Goal: Information Seeking & Learning: Learn about a topic

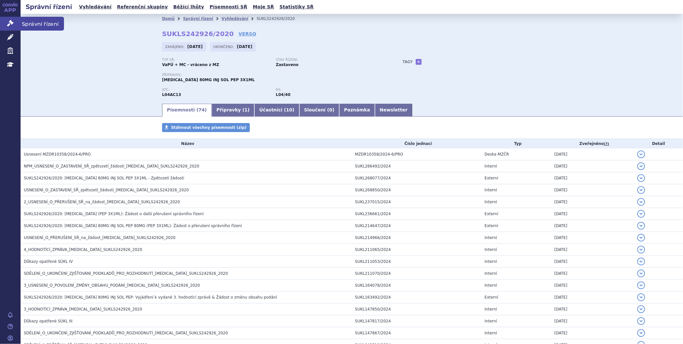
click at [7, 26] on icon at bounding box center [10, 23] width 6 height 6
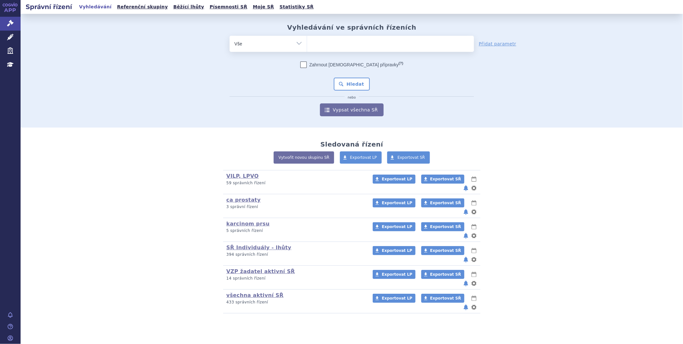
click at [327, 40] on ul at bounding box center [390, 43] width 167 height 14
click at [307, 40] on select at bounding box center [307, 43] width 0 height 16
type input "xa"
type input "xare"
type input "xarel"
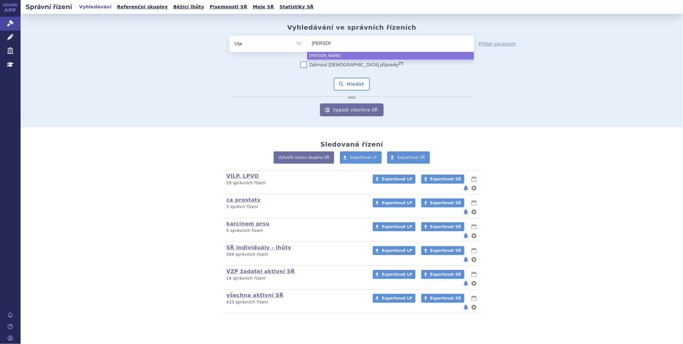
type input "xarelt"
type input "[MEDICAL_DATA]"
select select "[MEDICAL_DATA]"
click at [348, 79] on button "Hledat" at bounding box center [352, 84] width 36 height 13
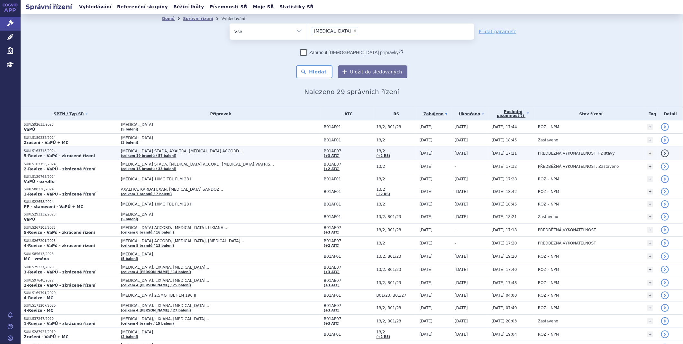
click at [78, 152] on p "SUKLS163718/2024" at bounding box center [71, 151] width 94 height 5
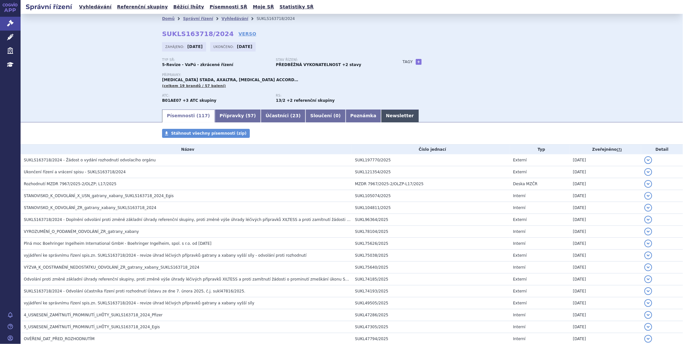
click at [381, 116] on link "Newsletter" at bounding box center [400, 115] width 38 height 13
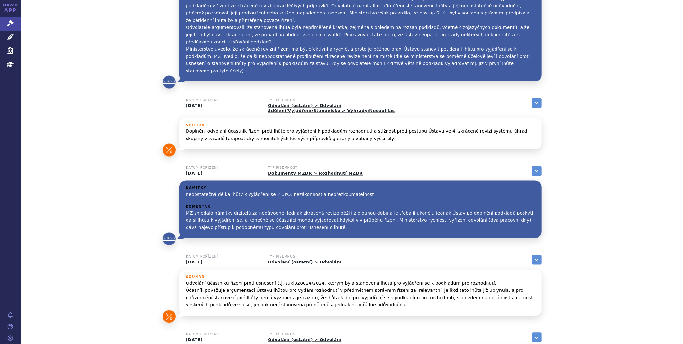
scroll to position [422, 0]
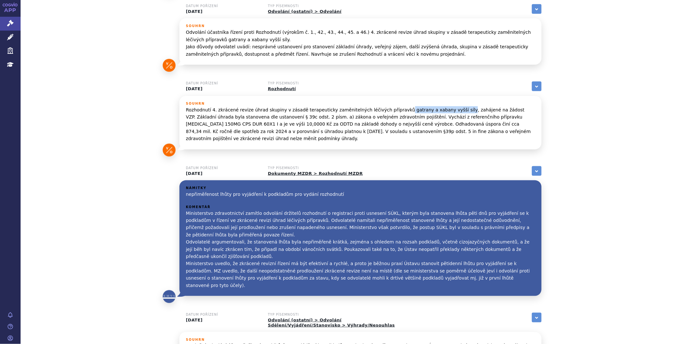
drag, startPoint x: 382, startPoint y: 97, endPoint x: 434, endPoint y: 96, distance: 51.5
click at [434, 106] on p "Rozhodnutí 4. zkrácené revize úhrad skupiny v zásadě terapeuticky zaměnitelných…" at bounding box center [360, 124] width 349 height 36
copy p "gatrany a xabany vyšší síly"
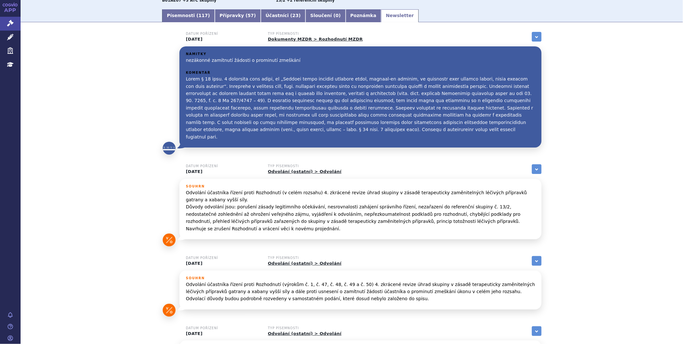
scroll to position [0, 0]
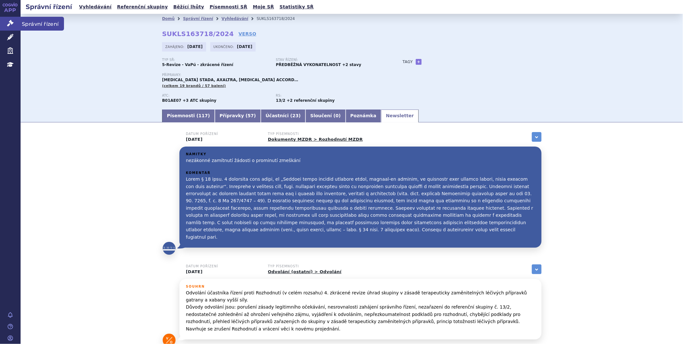
click at [7, 21] on icon at bounding box center [10, 23] width 6 height 6
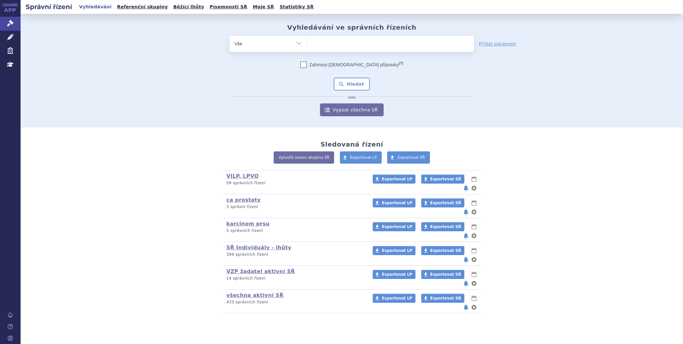
click at [348, 45] on ul at bounding box center [390, 43] width 167 height 14
click at [307, 45] on select at bounding box center [307, 43] width 0 height 16
type input "ri"
type input "riv"
type input "riva"
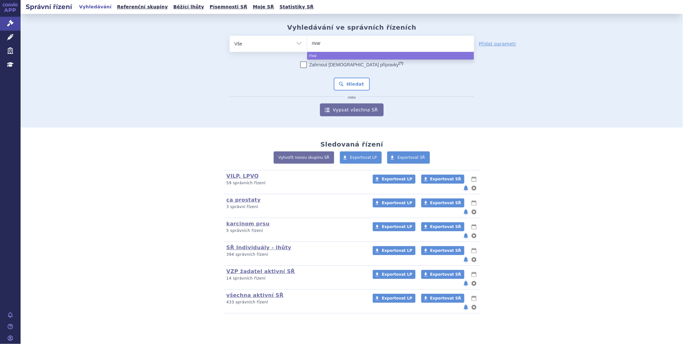
type input "rivaro"
type input "rivarox"
type input "rivaroxa"
type input "rivaroxab"
type input "rivaroxaba"
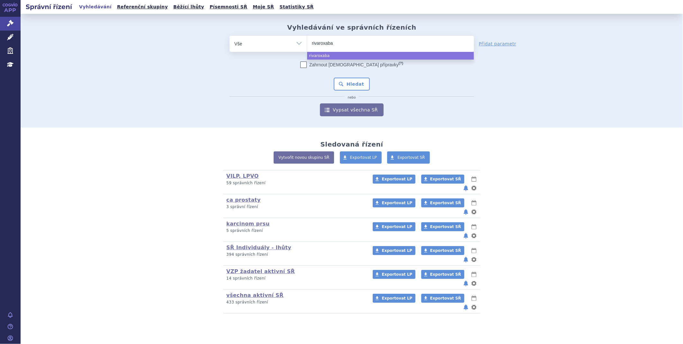
type input "rivaroxaban"
select select "rivaroxaban"
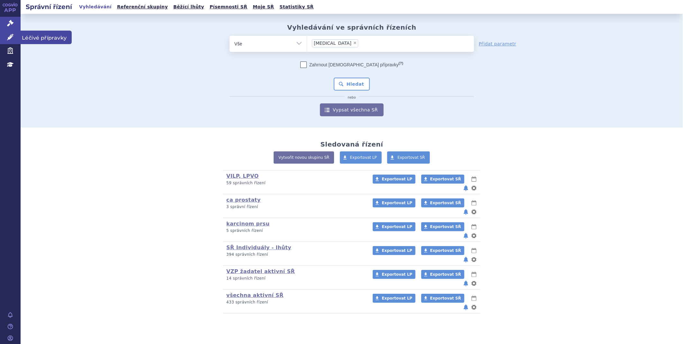
click at [10, 37] on icon at bounding box center [10, 37] width 6 height 6
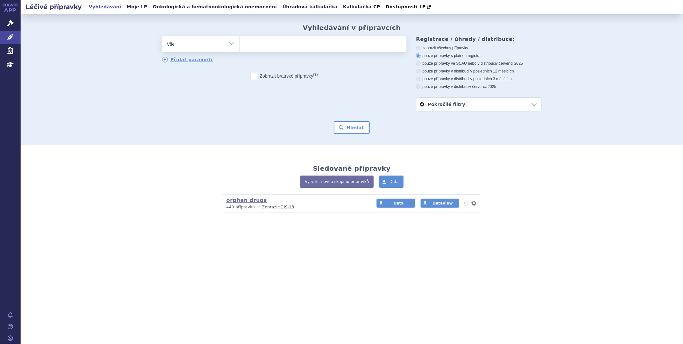
click at [257, 46] on ul at bounding box center [323, 43] width 167 height 14
click at [240, 46] on select at bounding box center [239, 44] width 0 height 16
type input "xa"
type input "xar"
type input "xarel"
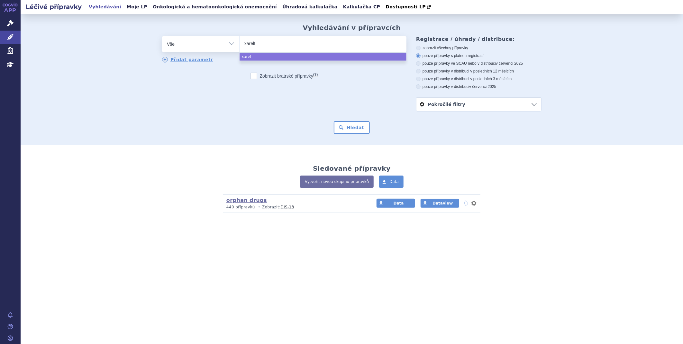
type input "[MEDICAL_DATA]"
select select "[MEDICAL_DATA]"
click at [358, 127] on button "Hledat" at bounding box center [352, 127] width 36 height 13
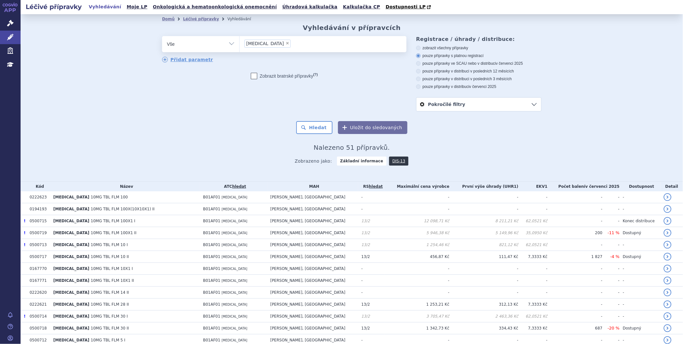
click at [529, 105] on link "Pokročilé filtry" at bounding box center [479, 105] width 125 height 14
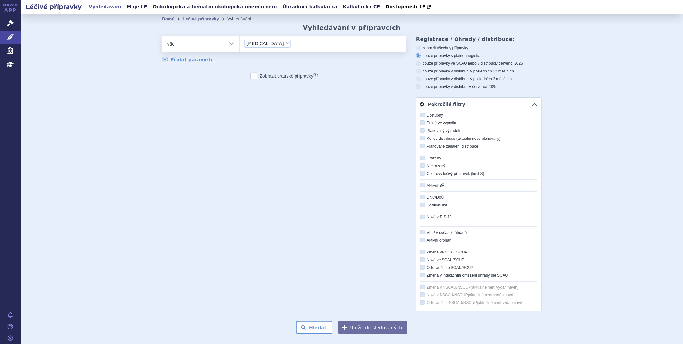
click at [422, 117] on icon at bounding box center [423, 115] width 5 height 5
click at [422, 117] on input "Dostupný" at bounding box center [423, 115] width 4 height 4
checkbox input "true"
click at [377, 328] on button "Uložit do sledovaných" at bounding box center [373, 327] width 70 height 13
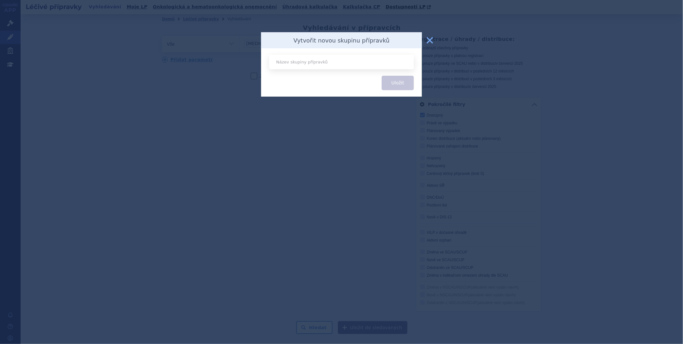
click at [431, 40] on button "zavřít" at bounding box center [430, 40] width 13 height 13
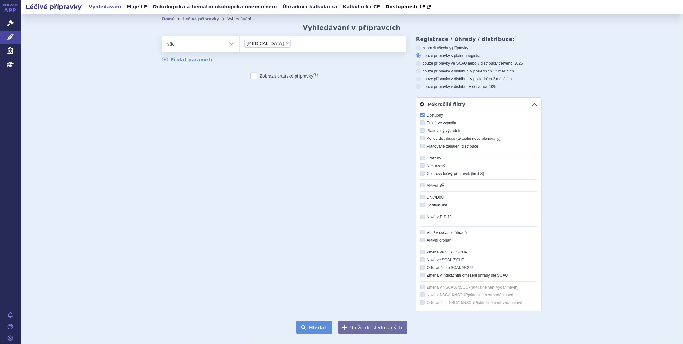
click at [316, 333] on button "Hledat" at bounding box center [314, 327] width 36 height 13
click at [628, 176] on div "Domů Léčivé přípravky Vyhledávání Vyhledávání v přípravcích odstranit Vše Přípr…" at bounding box center [352, 197] width 663 height 367
click at [317, 327] on button "Hledat" at bounding box center [314, 327] width 36 height 13
click at [417, 47] on icon at bounding box center [418, 48] width 5 height 5
click at [417, 47] on input "zobrazit všechny přípravky" at bounding box center [419, 49] width 4 height 4
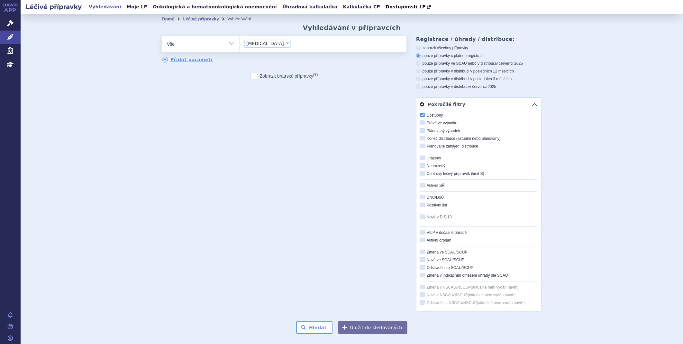
radio input "true"
click at [535, 106] on link "Pokročilé filtry" at bounding box center [479, 105] width 125 height 14
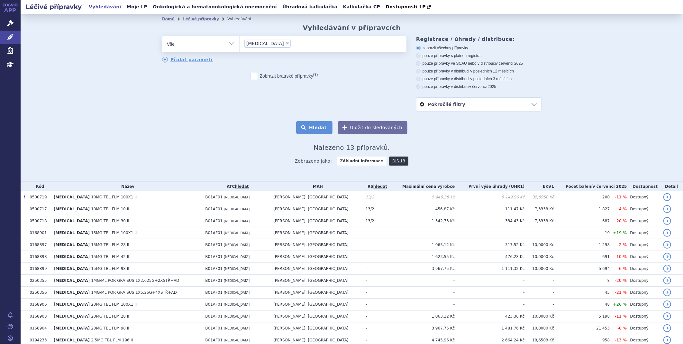
click at [317, 130] on button "Hledat" at bounding box center [314, 127] width 36 height 13
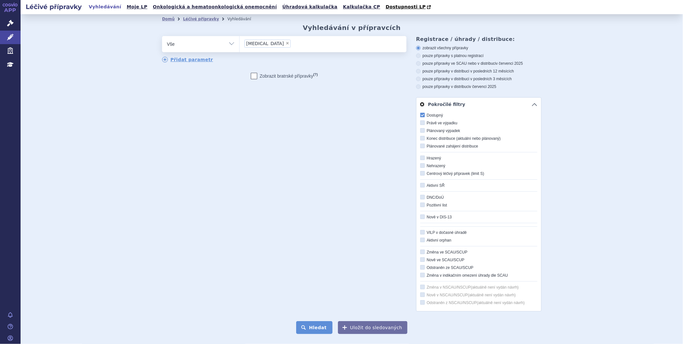
click at [320, 328] on button "Hledat" at bounding box center [314, 327] width 36 height 13
click at [530, 104] on link "Pokročilé filtry" at bounding box center [479, 105] width 125 height 14
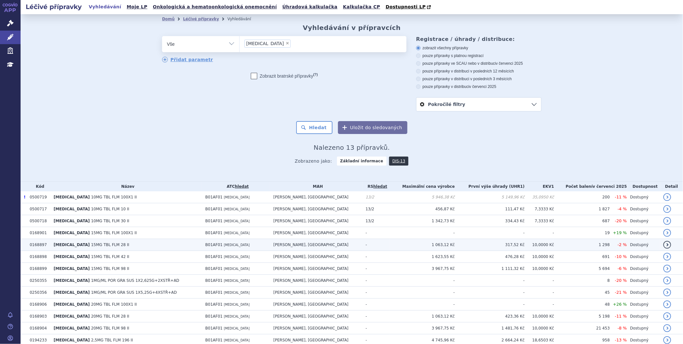
scroll to position [29, 0]
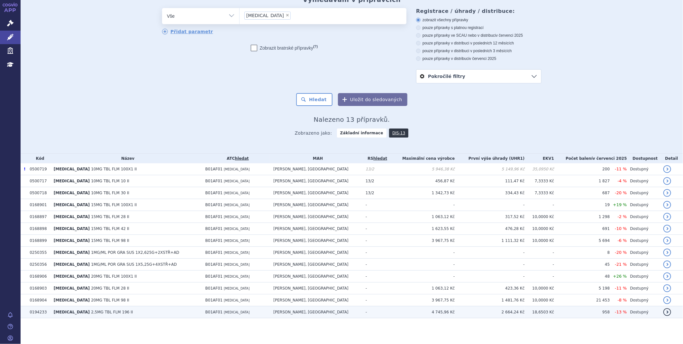
click at [664, 311] on link "detail" at bounding box center [668, 312] width 8 height 8
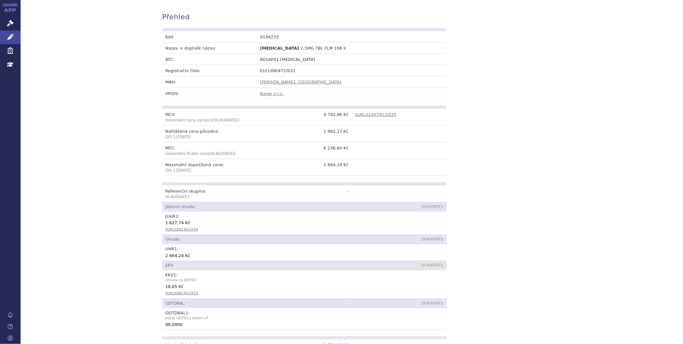
scroll to position [36, 0]
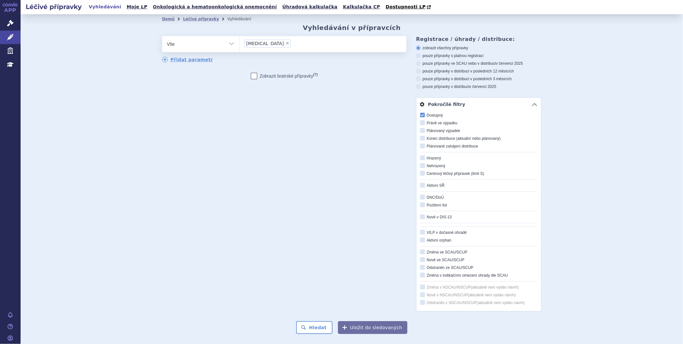
click at [352, 255] on div "odstranit Vše Přípravek/SUKL kód MAH VPOIS ATC/Aktivní látka" at bounding box center [352, 173] width 380 height 275
click at [530, 107] on link "Pokročilé filtry" at bounding box center [479, 105] width 125 height 14
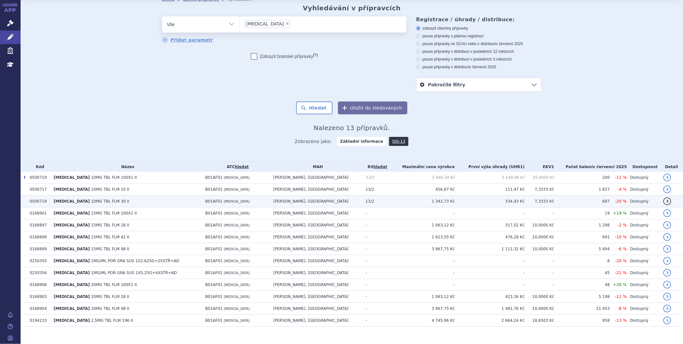
scroll to position [29, 0]
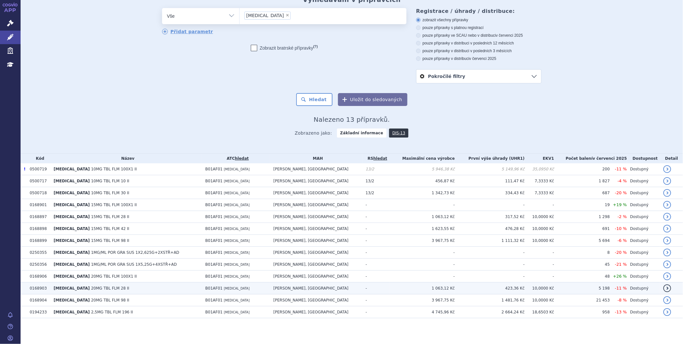
click at [91, 288] on span "20MG TBL FLM 28 II" at bounding box center [110, 288] width 38 height 5
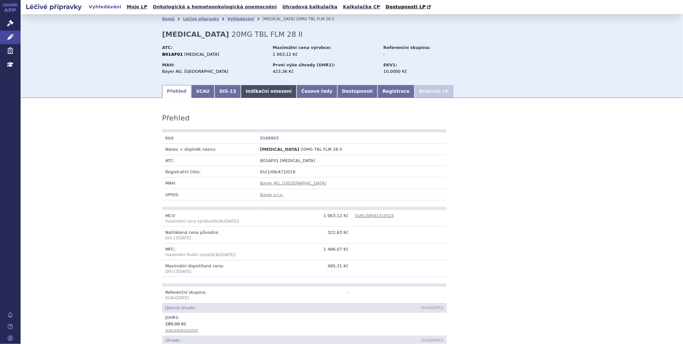
click at [249, 93] on link "Indikační omezení" at bounding box center [269, 91] width 56 height 13
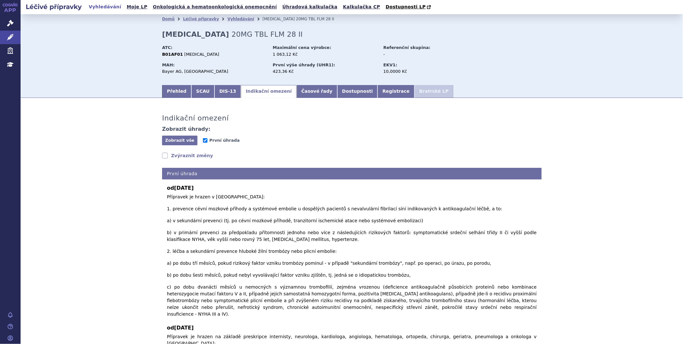
click at [162, 156] on link "Zvýraznit změny" at bounding box center [187, 155] width 51 height 6
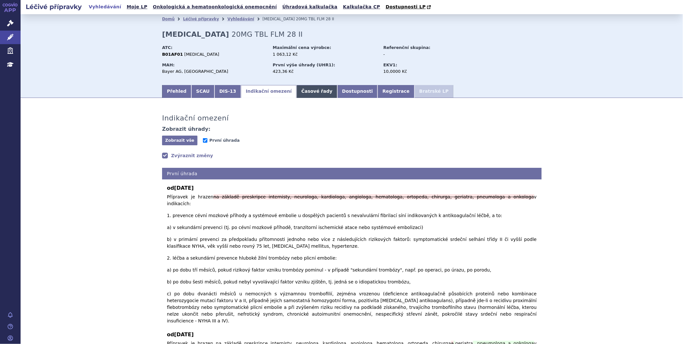
click at [297, 89] on link "Časové řady" at bounding box center [317, 91] width 41 height 13
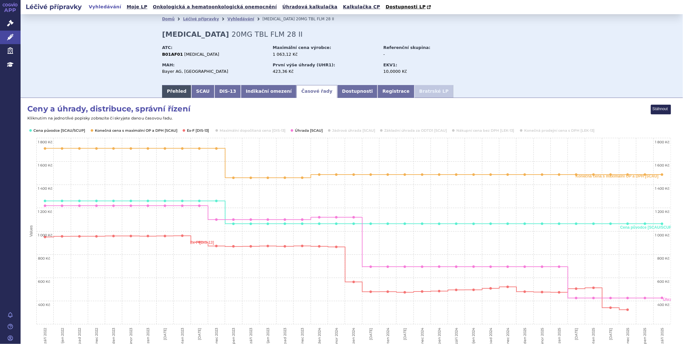
click at [168, 92] on link "Přehled" at bounding box center [176, 91] width 29 height 13
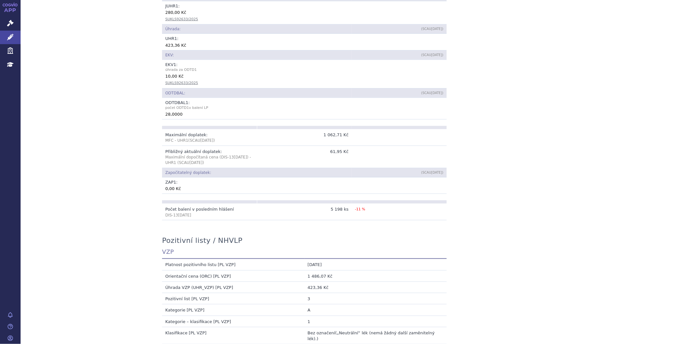
scroll to position [358, 0]
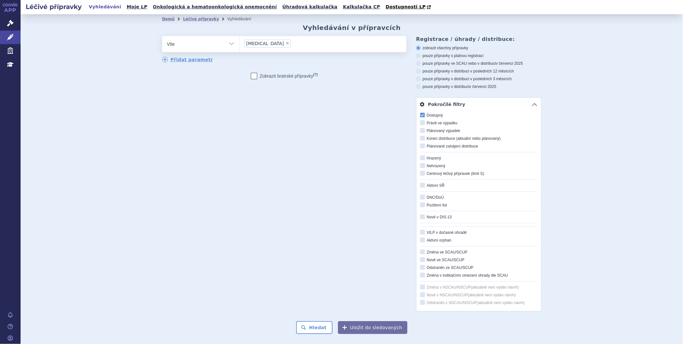
click at [531, 108] on link "Pokročilé filtry" at bounding box center [479, 105] width 125 height 14
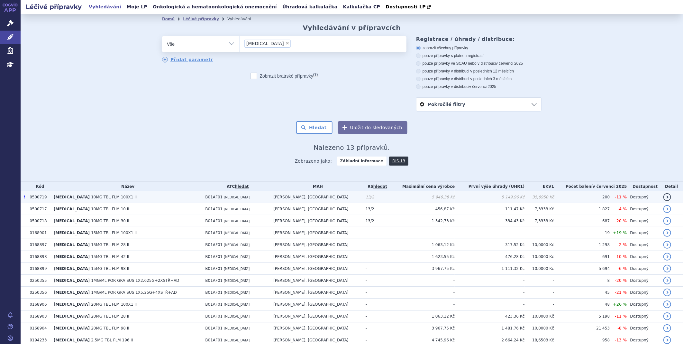
scroll to position [29, 0]
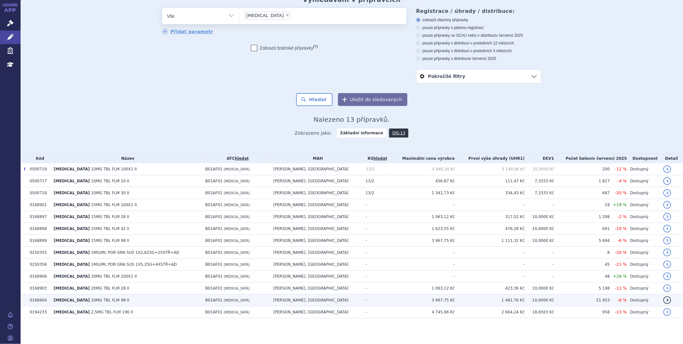
click at [91, 299] on span "20MG TBL FLM 98 II" at bounding box center [110, 300] width 38 height 5
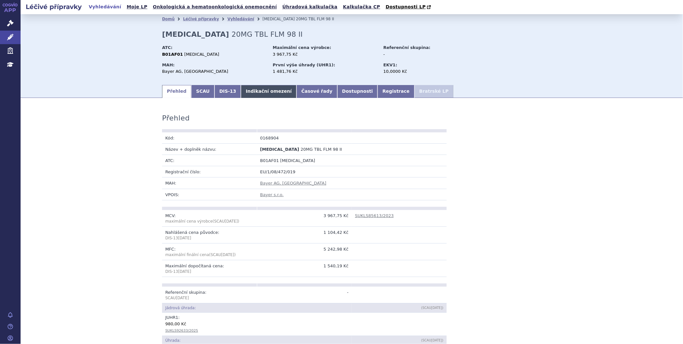
click at [255, 94] on link "Indikační omezení" at bounding box center [269, 91] width 56 height 13
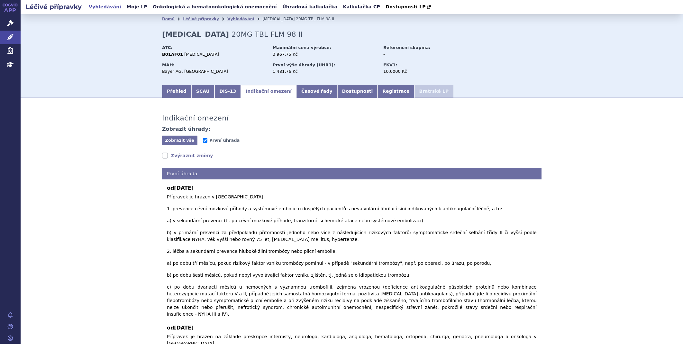
click at [255, 94] on link "Indikační omezení" at bounding box center [269, 91] width 56 height 13
click at [203, 140] on input "První úhrada" at bounding box center [205, 140] width 5 height 5
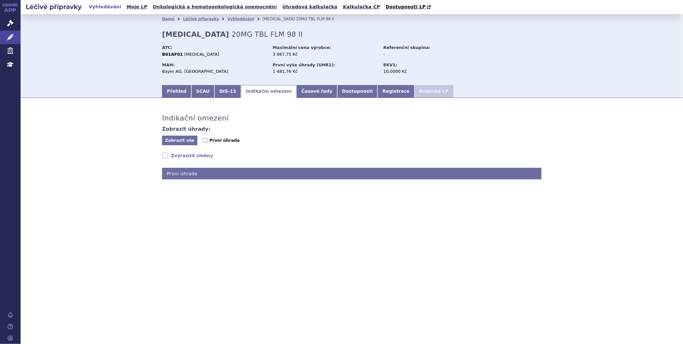
click at [207, 143] on input "První úhrada" at bounding box center [205, 140] width 5 height 5
checkbox input "true"
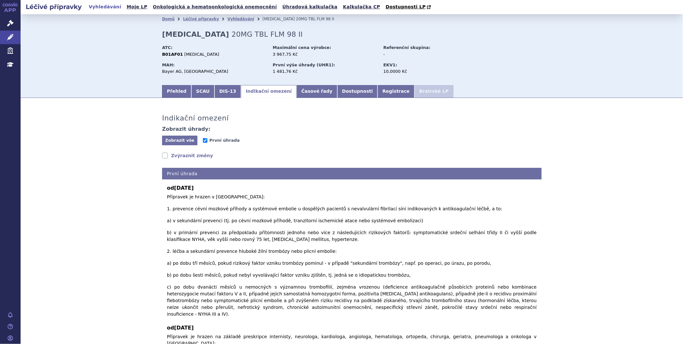
click at [172, 156] on link "Zvýraznit změny" at bounding box center [187, 155] width 51 height 6
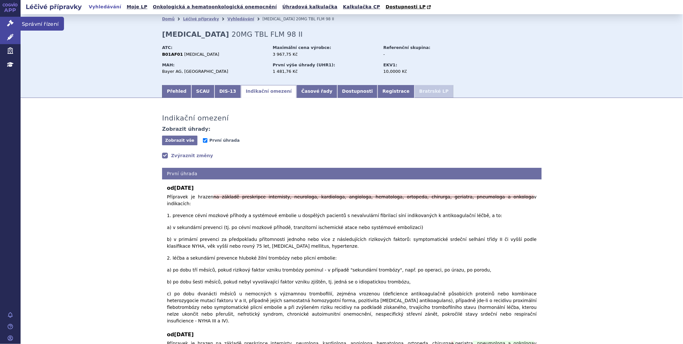
click at [16, 20] on link "Správní řízení" at bounding box center [10, 24] width 21 height 14
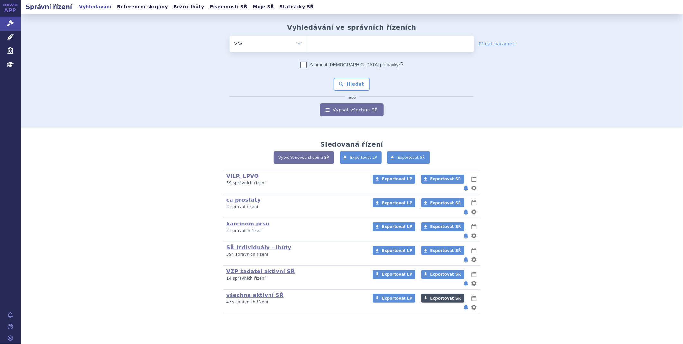
click at [431, 296] on span "Exportovat SŘ" at bounding box center [446, 298] width 31 height 5
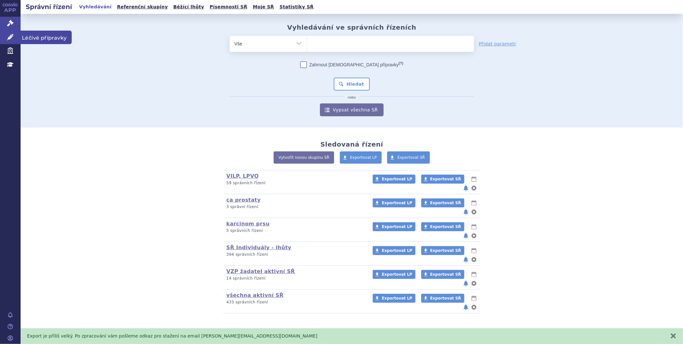
click at [8, 37] on icon at bounding box center [10, 37] width 6 height 6
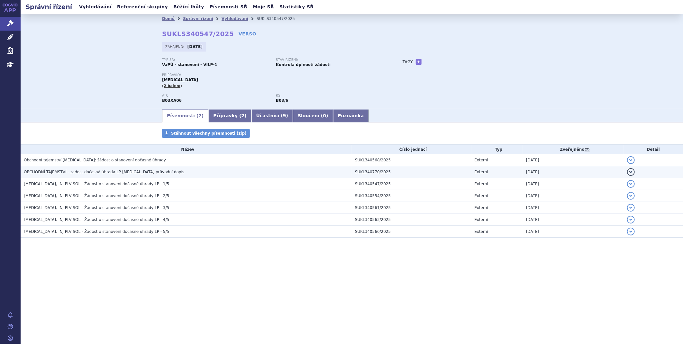
click at [116, 172] on span "OBCHODNÍ TAJEMSTVÍ - zadost dočasná úhrada LP Reblozyl průvodní dopis" at bounding box center [104, 172] width 161 height 5
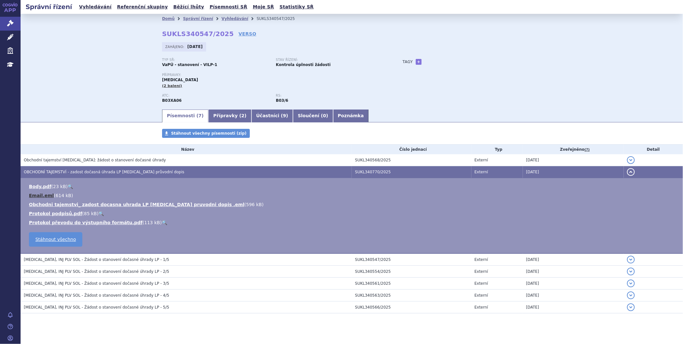
click at [45, 197] on link "Email.eml" at bounding box center [41, 195] width 25 height 5
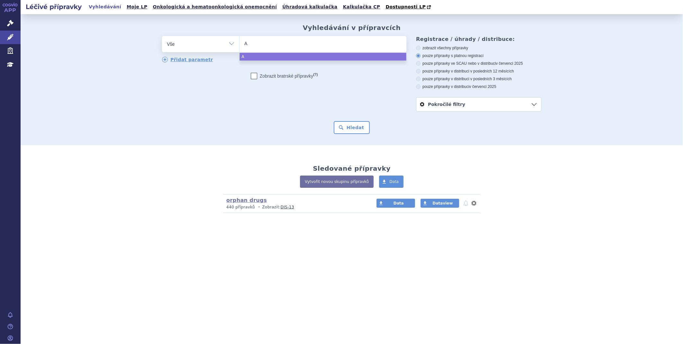
type input "AS"
type input "ASP"
type input "ASPA"
type input "ASPAVE"
type input "ASPAVEL"
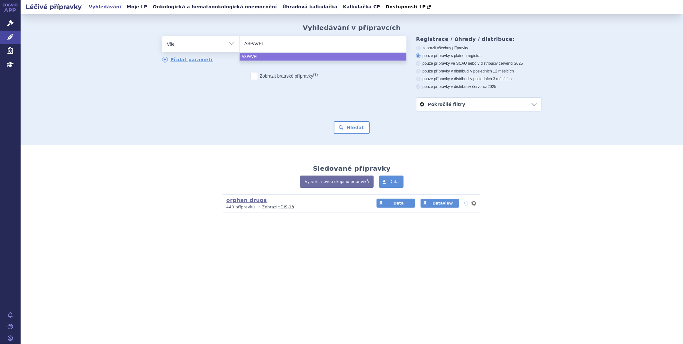
type input "ASPAVELI"
select select "ASPAVELI"
click at [347, 128] on button "Hledat" at bounding box center [352, 127] width 36 height 13
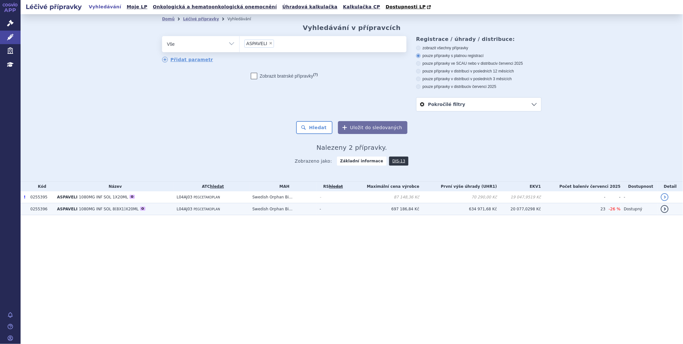
click at [94, 211] on span "1080MG INF SOL 8(8X1)X20ML" at bounding box center [109, 209] width 60 height 5
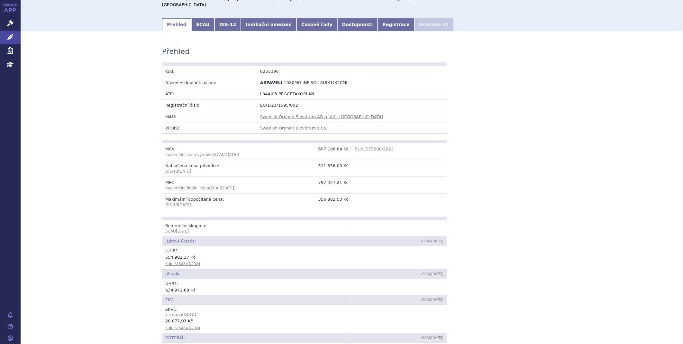
scroll to position [71, 0]
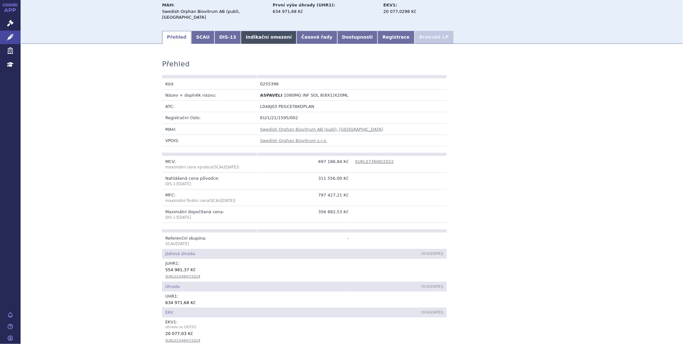
click at [257, 33] on link "Indikační omezení" at bounding box center [269, 37] width 56 height 13
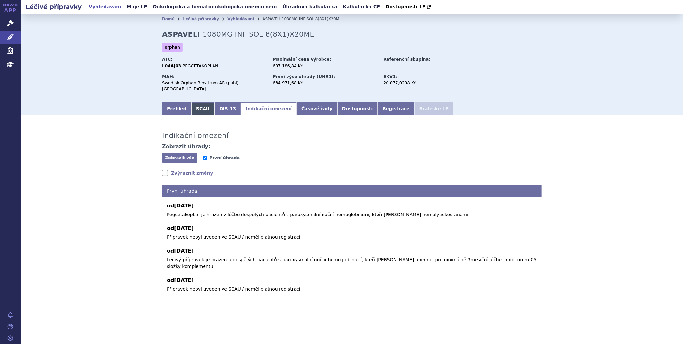
click at [194, 104] on link "SCAU" at bounding box center [202, 108] width 23 height 13
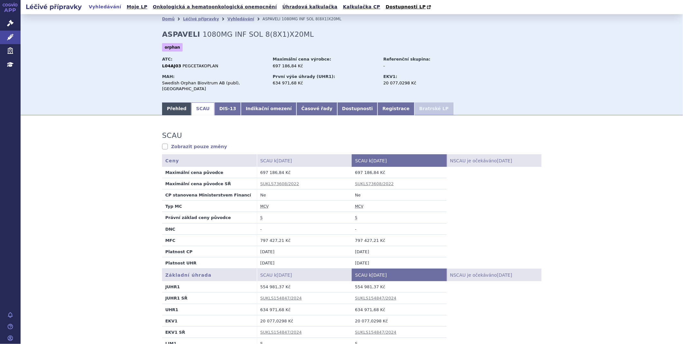
click at [181, 104] on link "Přehled" at bounding box center [176, 108] width 29 height 13
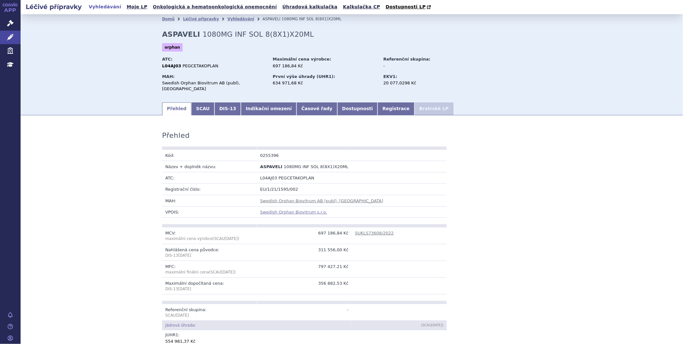
click at [284, 209] on link "Swedish Orphan Biovitrum s.r.o." at bounding box center [293, 211] width 67 height 5
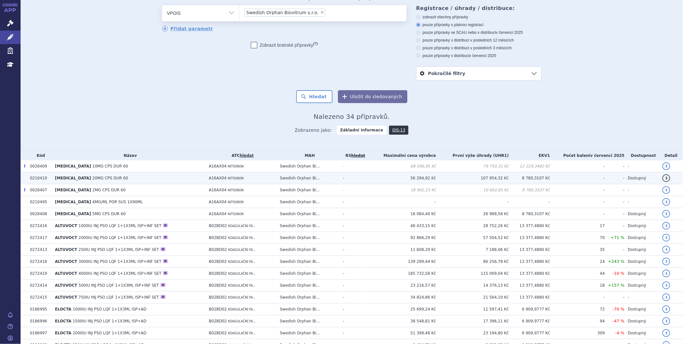
scroll to position [71, 0]
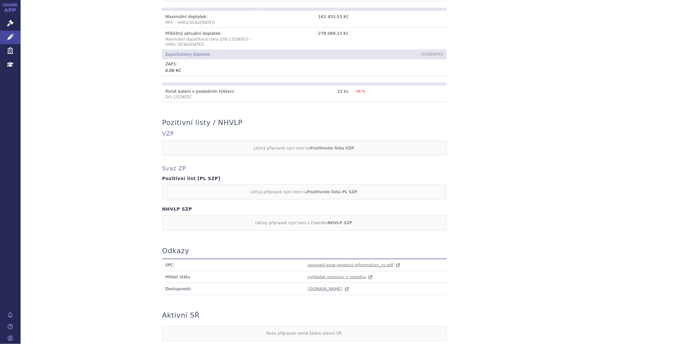
scroll to position [486, 0]
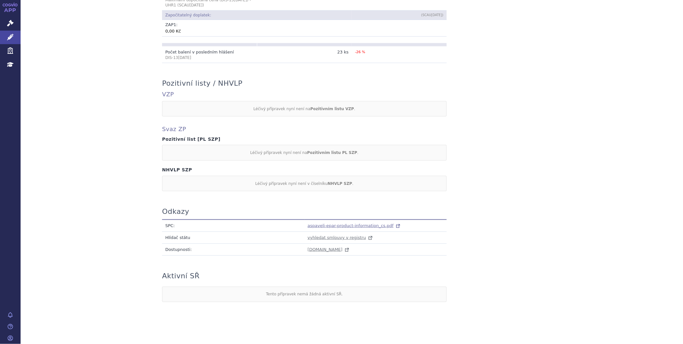
click at [338, 223] on span "aspaveli-epar-product-information_cs.pdf" at bounding box center [351, 225] width 86 height 5
click at [11, 33] on link "Léčivé přípravky" at bounding box center [10, 38] width 21 height 14
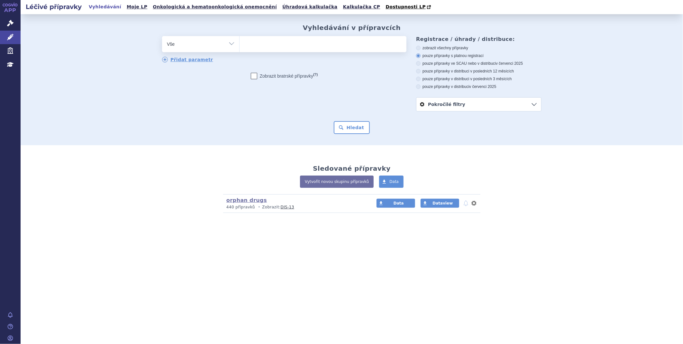
click at [251, 41] on ul at bounding box center [323, 43] width 167 height 14
click at [240, 41] on select at bounding box center [239, 44] width 0 height 16
type input "UL"
type input "ULTO"
type input "ULTOM"
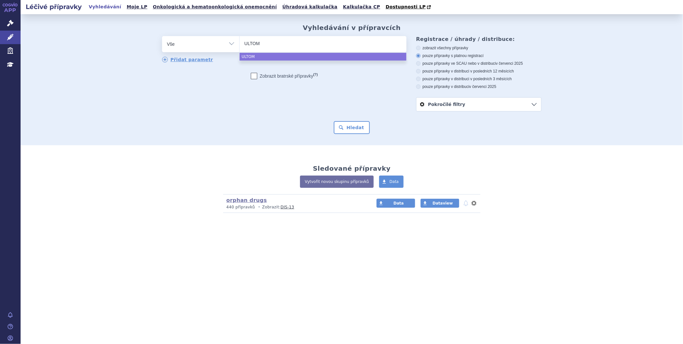
type input "ULTOMI"
type input "ULTOMIRI"
type input "[MEDICAL_DATA]"
select select "ULTOMIRIS"
click at [360, 131] on button "Hledat" at bounding box center [352, 127] width 36 height 13
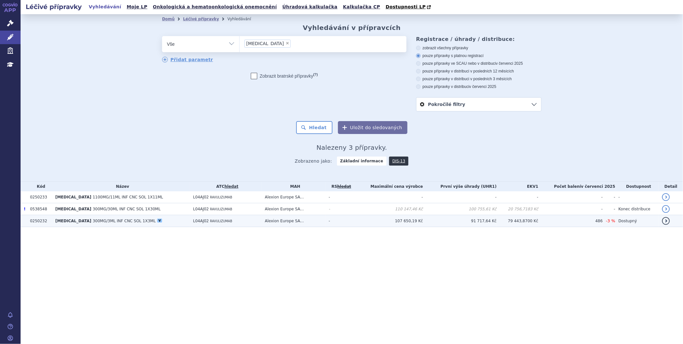
click at [62, 221] on span "[MEDICAL_DATA]" at bounding box center [73, 220] width 36 height 5
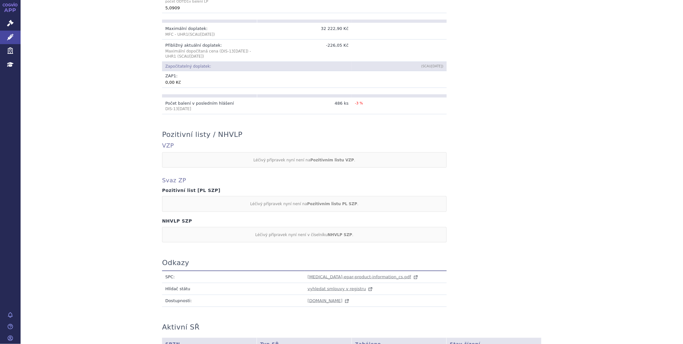
scroll to position [500, 0]
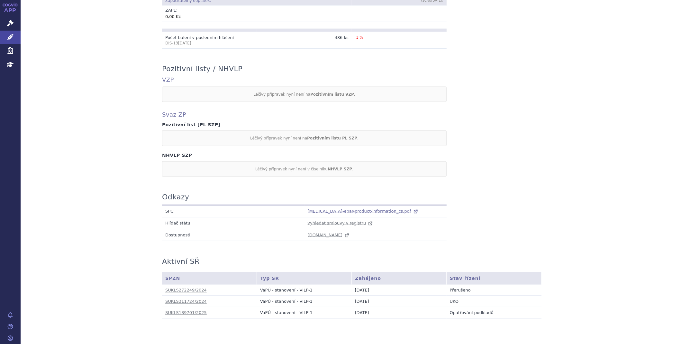
click at [319, 209] on span "[MEDICAL_DATA]-epar-product-information_cs.pdf" at bounding box center [360, 211] width 104 height 5
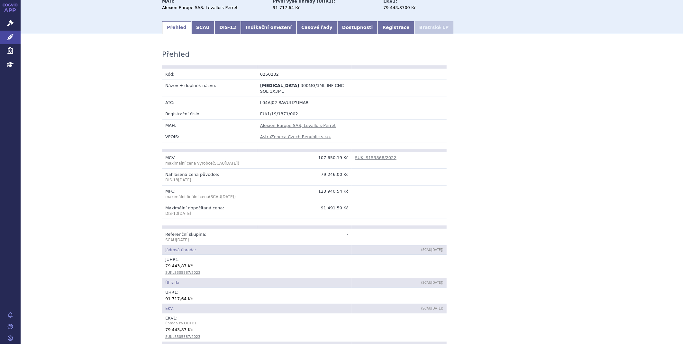
scroll to position [0, 0]
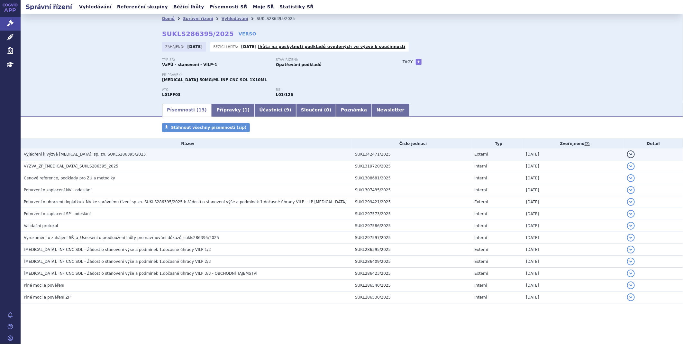
drag, startPoint x: 0, startPoint y: 0, endPoint x: 81, endPoint y: 156, distance: 176.0
click at [81, 156] on span "Vyjádření k výzvě IMFINZI, sp. zn. SUKLS286395/2025" at bounding box center [85, 154] width 122 height 5
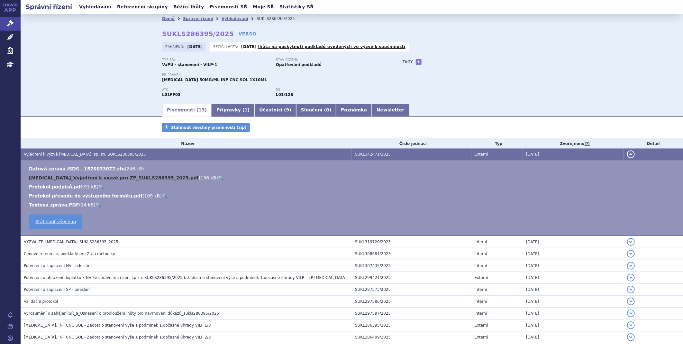
click at [75, 176] on link "IMFINZI_Vyjádření k výzvě pro ZP_SUKLS286395_2025.pdf" at bounding box center [114, 177] width 170 height 5
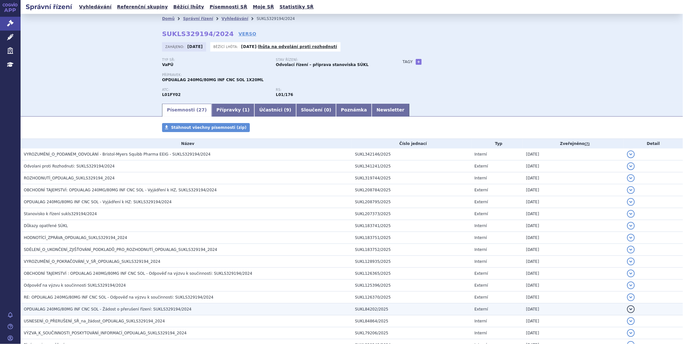
click at [440, 312] on td "SUKL84202/2025" at bounding box center [412, 309] width 120 height 12
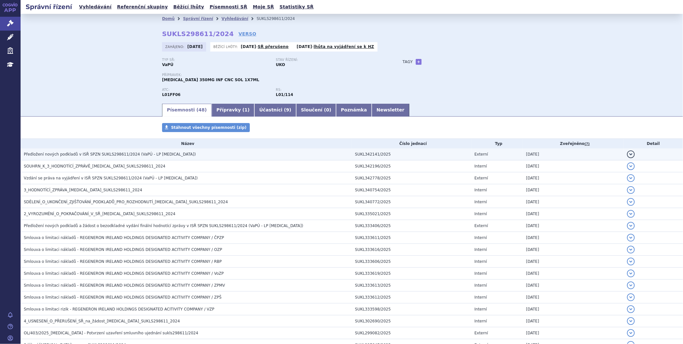
click at [105, 156] on span "Předložení nových podkladů v ISŘ SPZN SUKLS298611/2024 (VaPÚ - LP LIBTAYO)" at bounding box center [110, 154] width 172 height 5
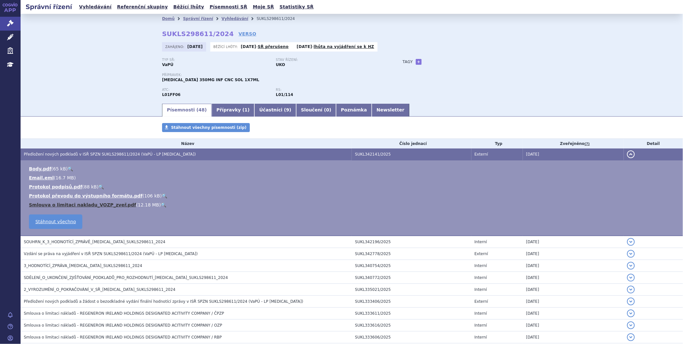
click at [75, 203] on link "Smlouva o limitaci nakladu_VOZP_zveř.pdf" at bounding box center [82, 204] width 107 height 5
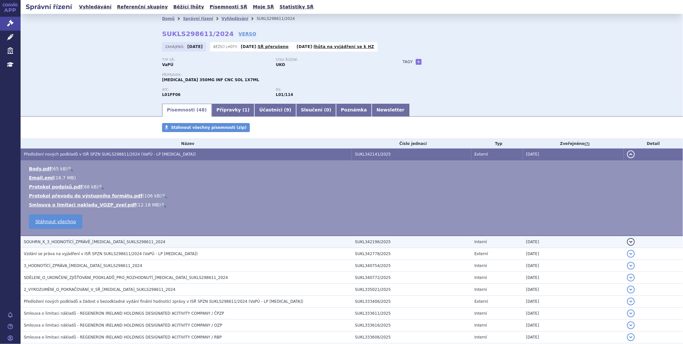
click at [88, 243] on span "SOUHRN_K_3_HODNOTÍCÍ_ZPRÁVĚ_LIBTAYO_SUKLS298611_2024" at bounding box center [95, 241] width 142 height 5
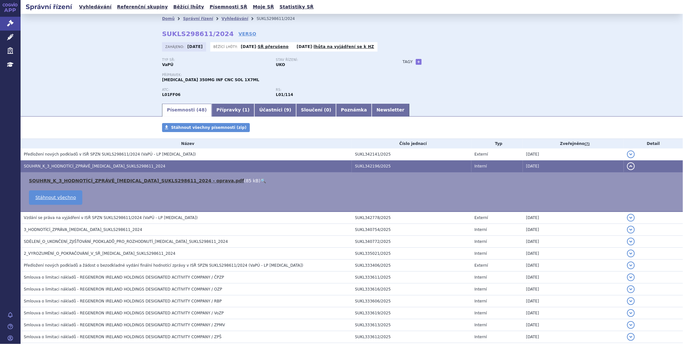
click at [90, 182] on link "SOUHRN_K_3_HODNOTÍCÍ_ZPRÁVĚ_LIBTAYO_SUKLS298611_2024 - oprava.pdf" at bounding box center [136, 180] width 215 height 5
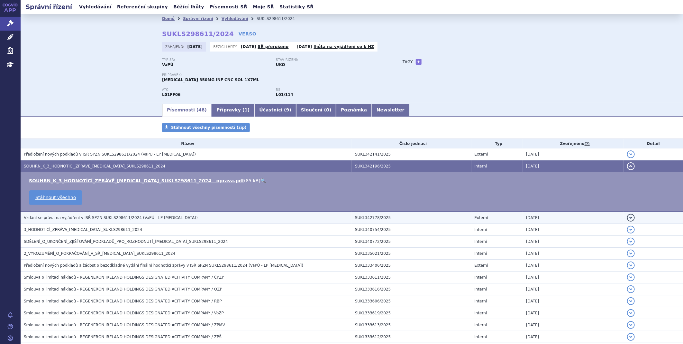
click at [138, 221] on td "Vzdání se práva na vyjádření v ISŘ SPZN SUKLS298611/2024 (VaPÚ - LP LIBTAYO)" at bounding box center [186, 217] width 331 height 12
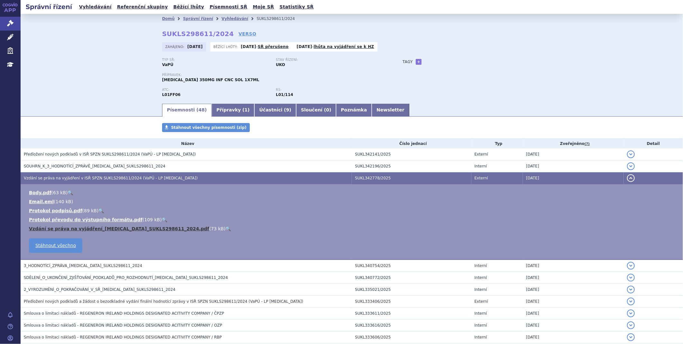
click at [66, 228] on link "Vzdání se práva na vyjádření_LIBTAYO_SUKLS298611_2024.pdf" at bounding box center [119, 228] width 181 height 5
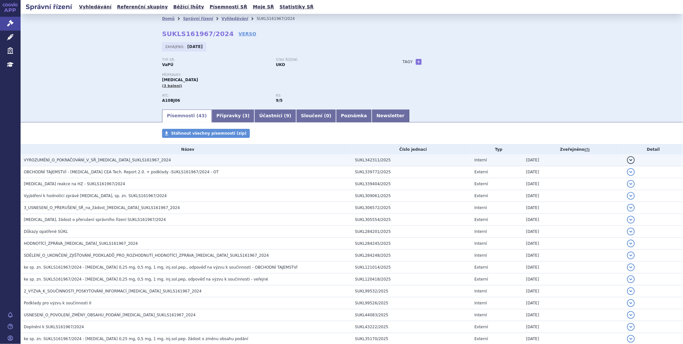
click at [85, 161] on span "VYROZUMĚNÍ_O_POKRAČOVÁNÍ_V_SŘ_[MEDICAL_DATA]_SUKLS161967_2024" at bounding box center [97, 160] width 147 height 5
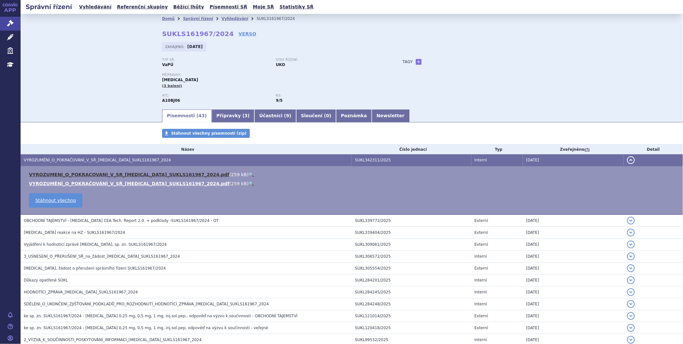
click at [96, 177] on link "VYROZUMENI_O_POKRACOVANI_V_SR_[MEDICAL_DATA]_SUKLS161967_2024.pdf" at bounding box center [129, 174] width 200 height 5
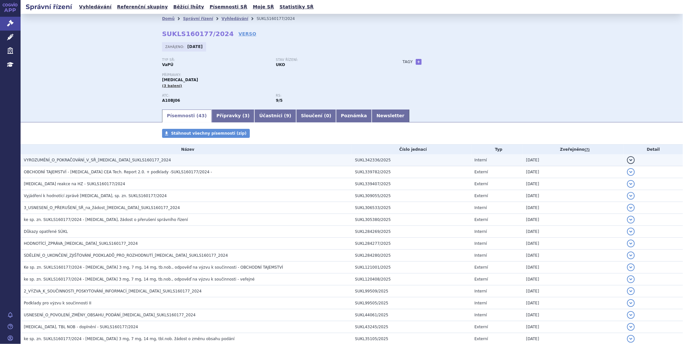
click at [127, 161] on span "VYROZUMĚNÍ_O_POKRAČOVÁNÍ_V_SŘ_RYBELSUS_SUKLS160177_2024" at bounding box center [97, 160] width 147 height 5
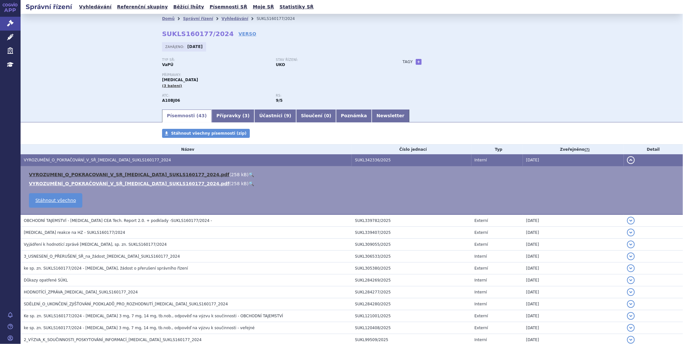
click at [124, 176] on link "VYROZUMENI_O_POKRACOVANI_V_SR_RYBELSUS_SUKLS160177_2024.pdf" at bounding box center [129, 174] width 200 height 5
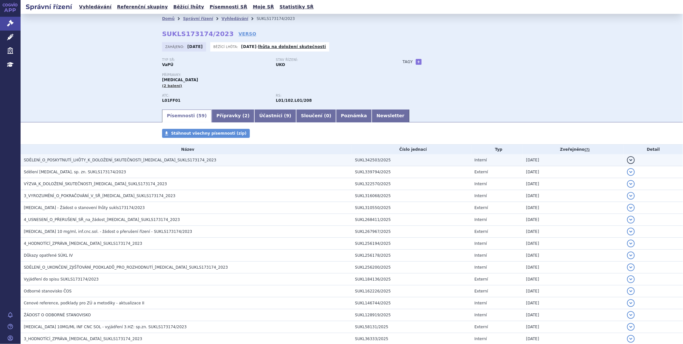
click at [123, 163] on h3 "SDĚLENÍ_O_POSKYTNUTÍ_LHŮTY_K_DOLOŽENÍ_SKUTEČNOSTI_OPDIVO_SUKLS173174_2023" at bounding box center [188, 160] width 328 height 6
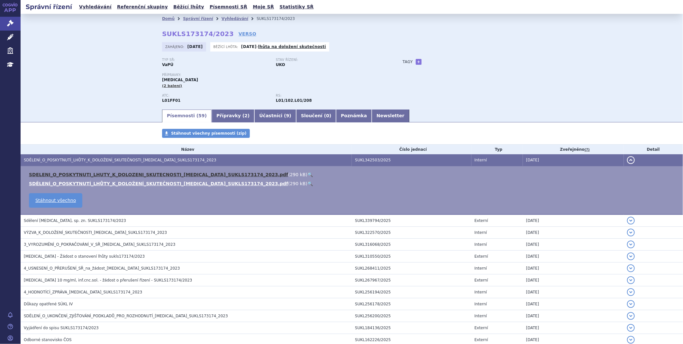
click at [118, 174] on link "SDELENI_O_POSKYTNUTI_LHUTY_K_DOLOZENI_SKUTECNOSTI_OPDIVO_SUKLS173174_2023.pdf" at bounding box center [158, 174] width 259 height 5
click at [572, 12] on div "Správní řízení Vyhledávání Referenční skupiny Běžící lhůty Písemnosti SŘ Moje S…" at bounding box center [352, 7] width 663 height 14
